Goal: Find contact information: Find contact information

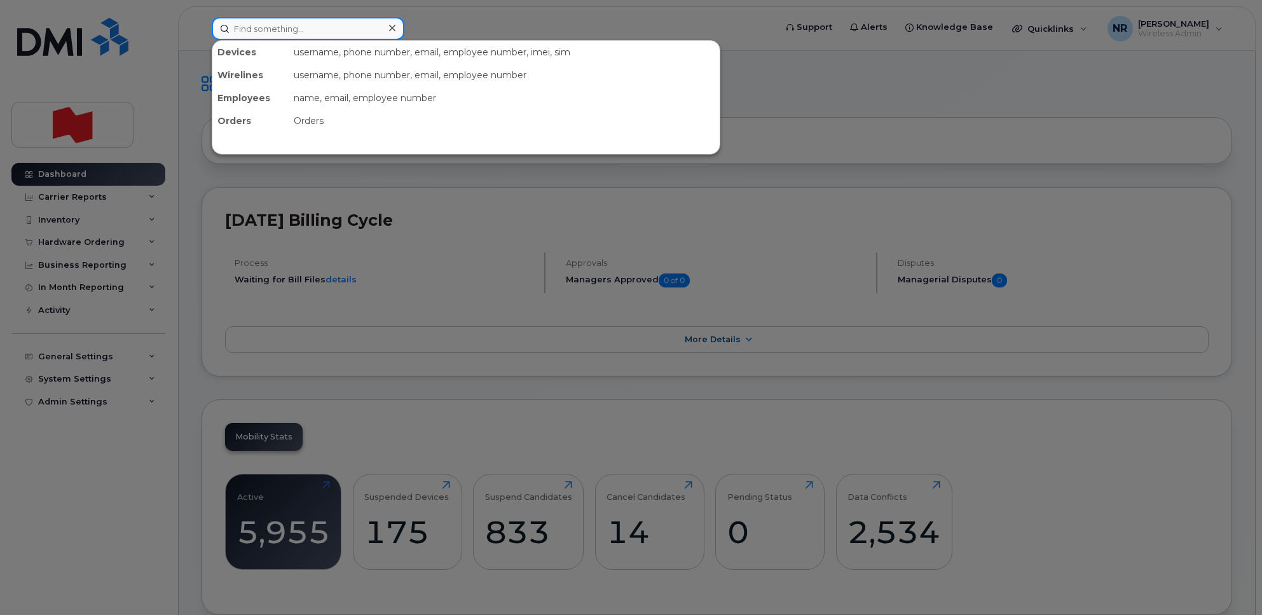
click at [294, 25] on input at bounding box center [308, 28] width 193 height 23
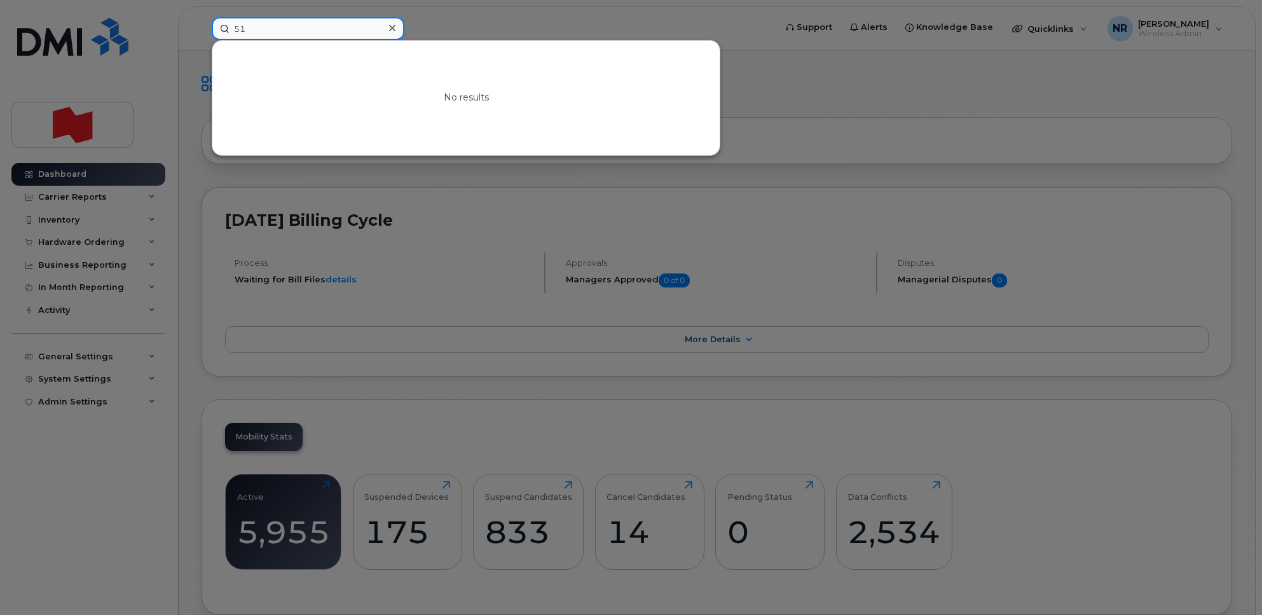
type input "5"
click at [268, 30] on input at bounding box center [308, 28] width 193 height 23
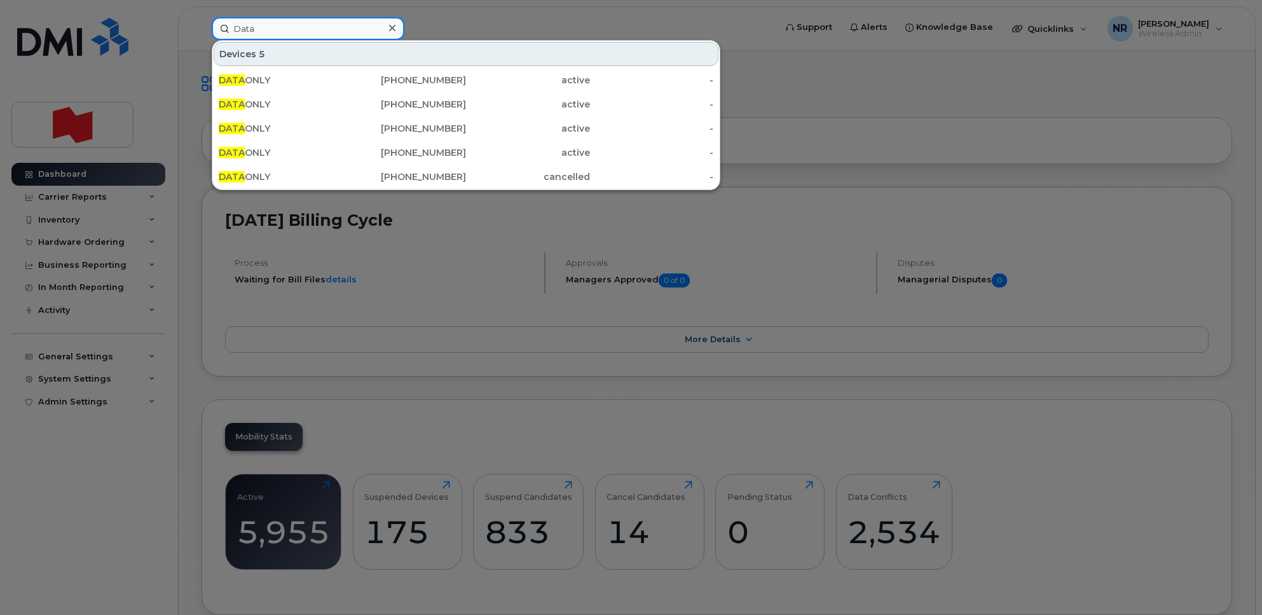
type input "Data"
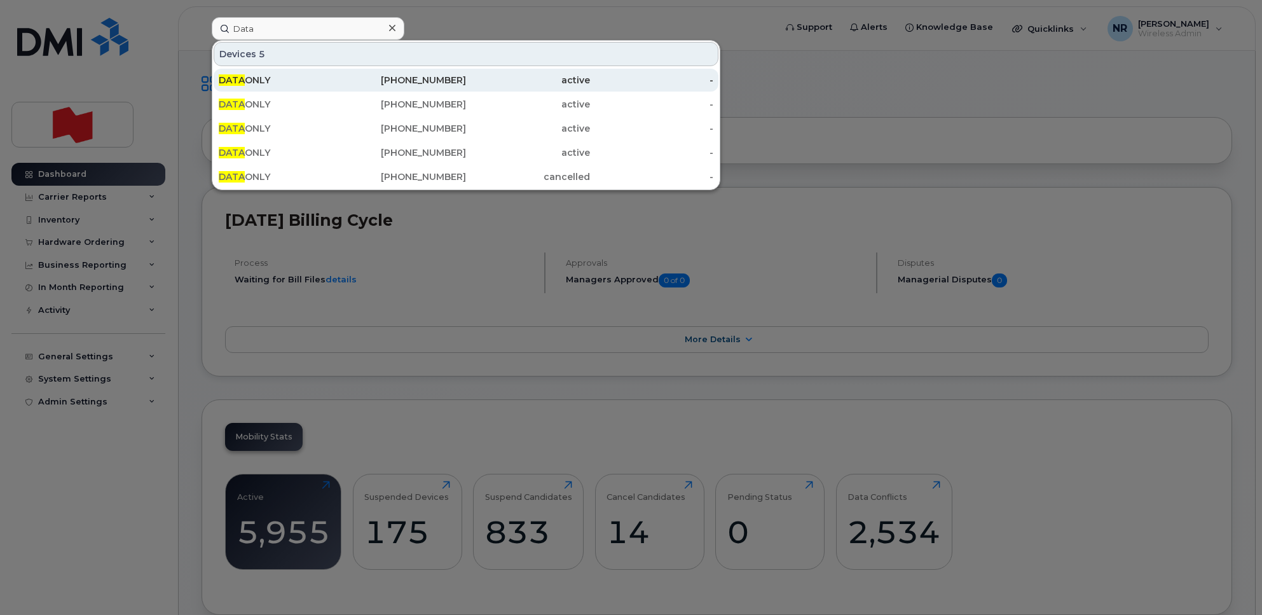
click at [442, 84] on div "[PHONE_NUMBER]" at bounding box center [405, 80] width 124 height 13
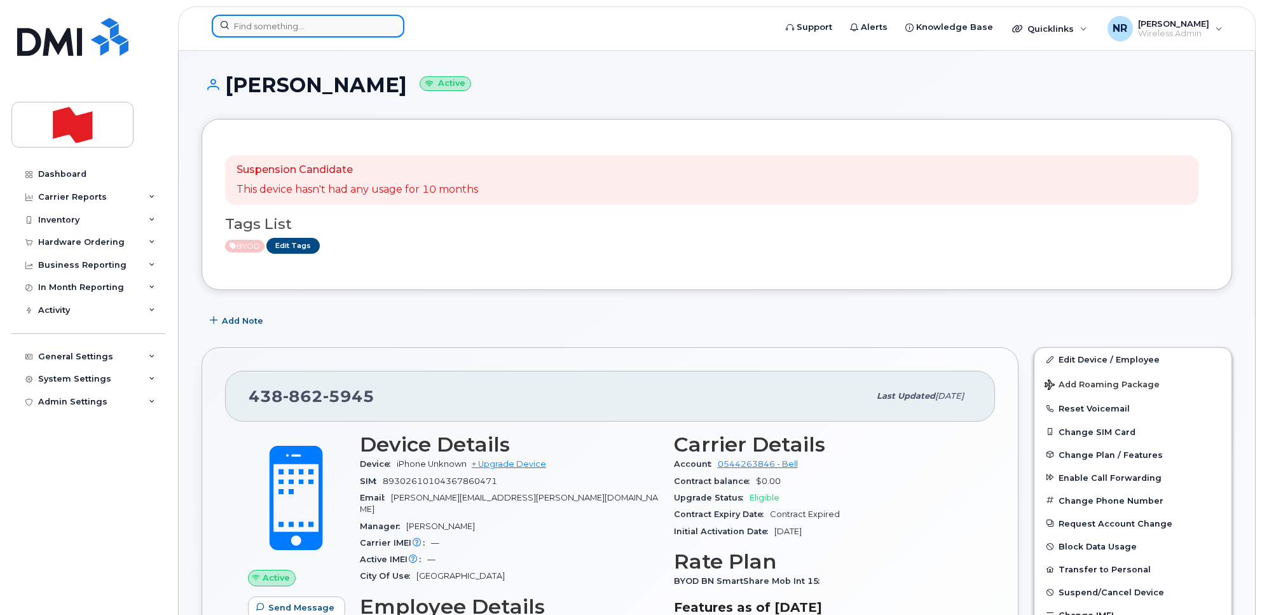
click at [313, 23] on input at bounding box center [308, 26] width 193 height 23
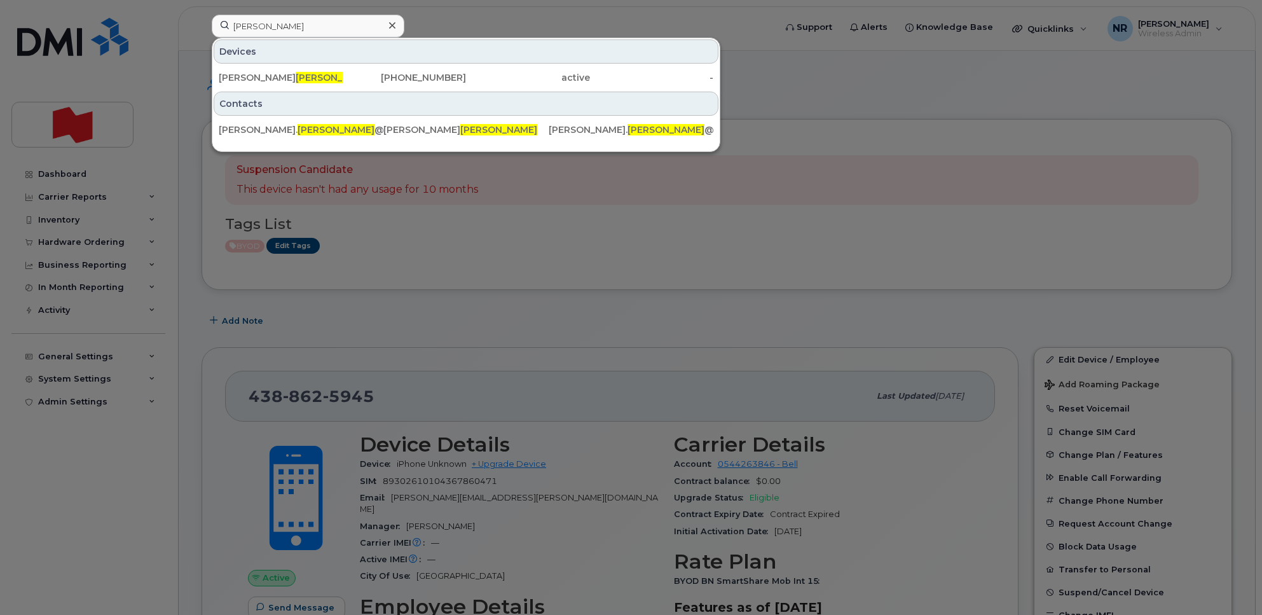
click at [434, 20] on div at bounding box center [631, 307] width 1262 height 615
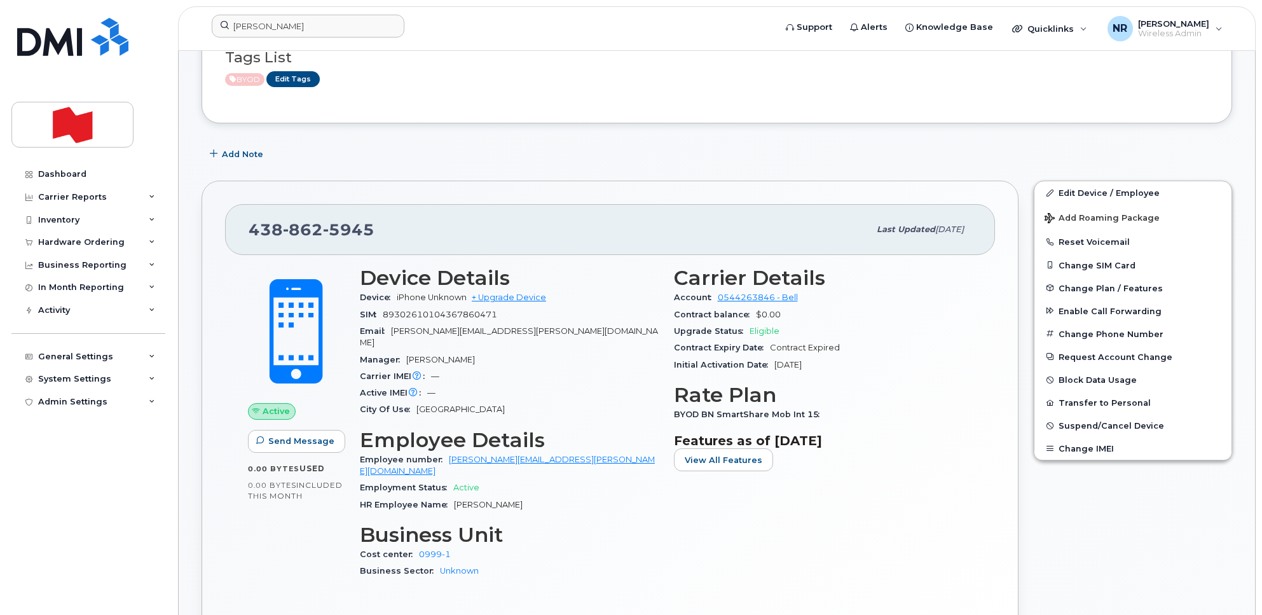
scroll to position [159, 0]
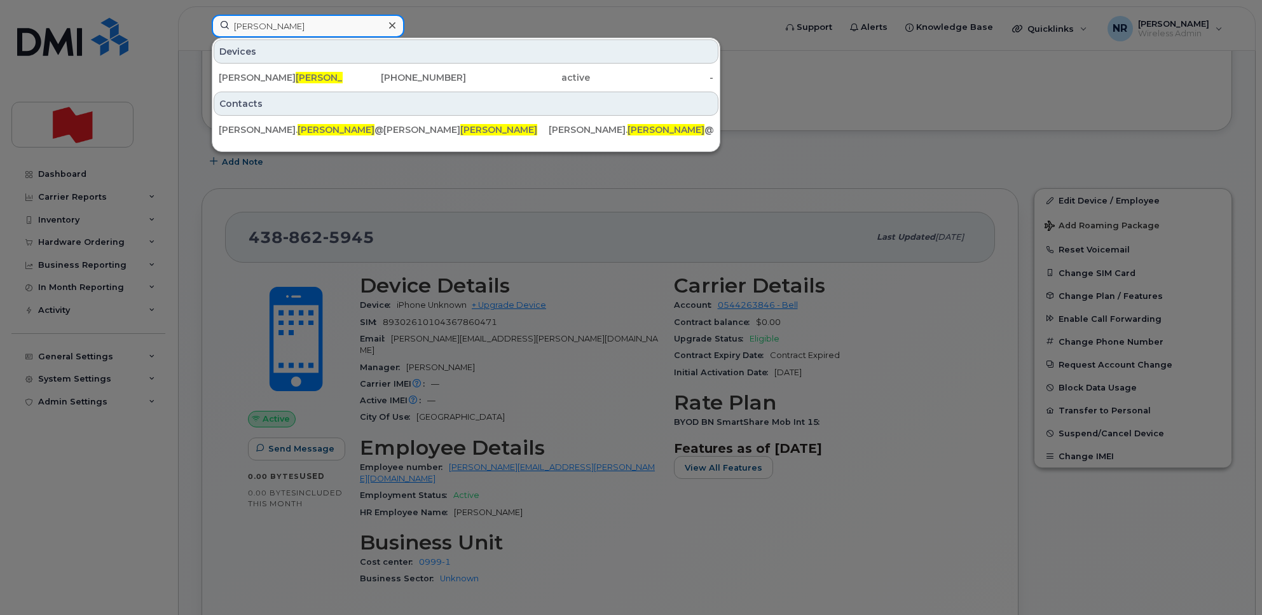
click at [317, 29] on input "hemond" at bounding box center [308, 26] width 193 height 23
drag, startPoint x: 317, startPoint y: 30, endPoint x: 192, endPoint y: 29, distance: 124.6
click at [202, 29] on div "hemond Devices Stephanie Hemond 514-295-4132 active - Contacts stephanie. hemon…" at bounding box center [489, 29] width 575 height 28
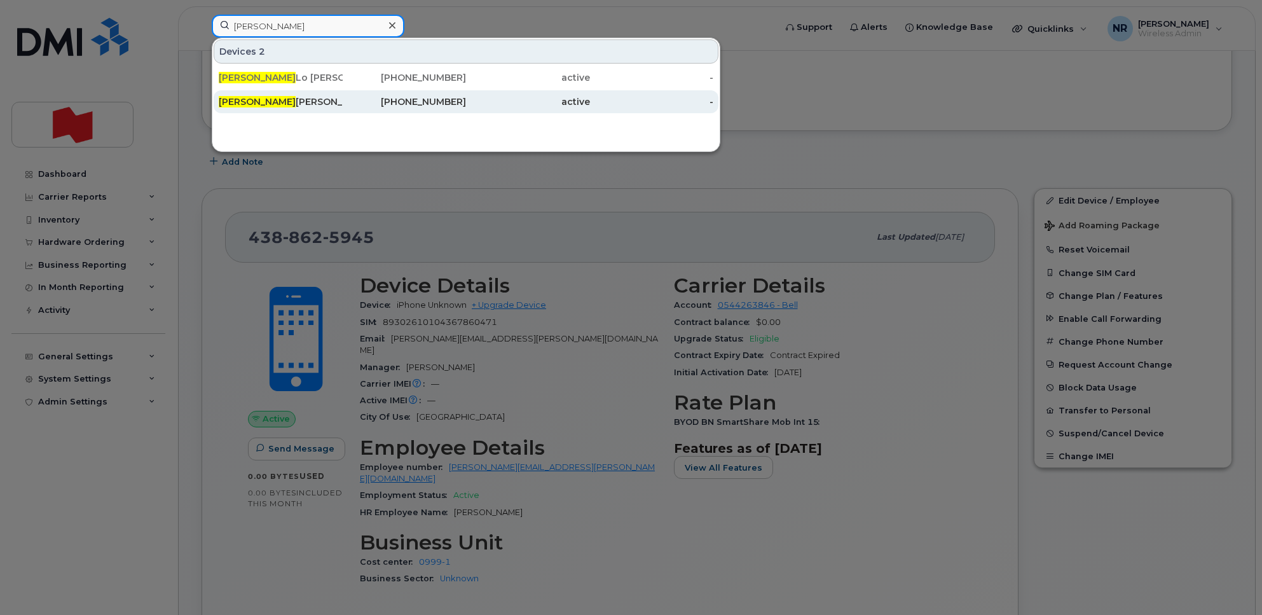
type input "lucy"
click at [242, 102] on div "Lucy Yang" at bounding box center [281, 101] width 124 height 13
